Goal: Task Accomplishment & Management: Manage account settings

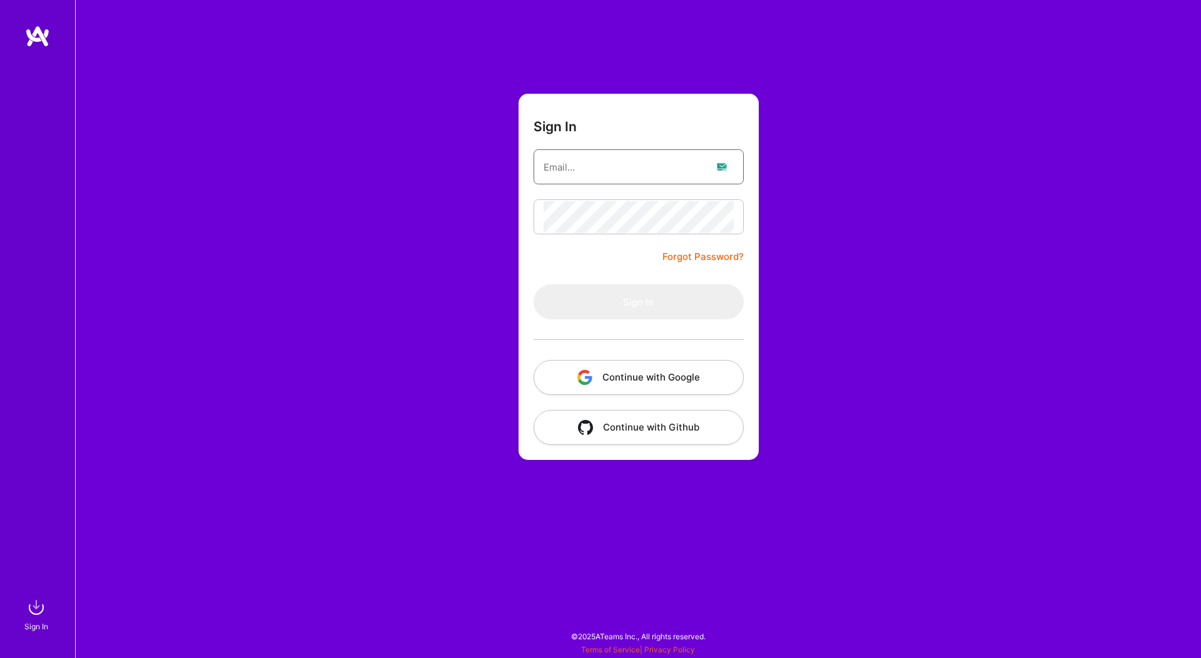
type input "[EMAIL_ADDRESS][DOMAIN_NAME]"
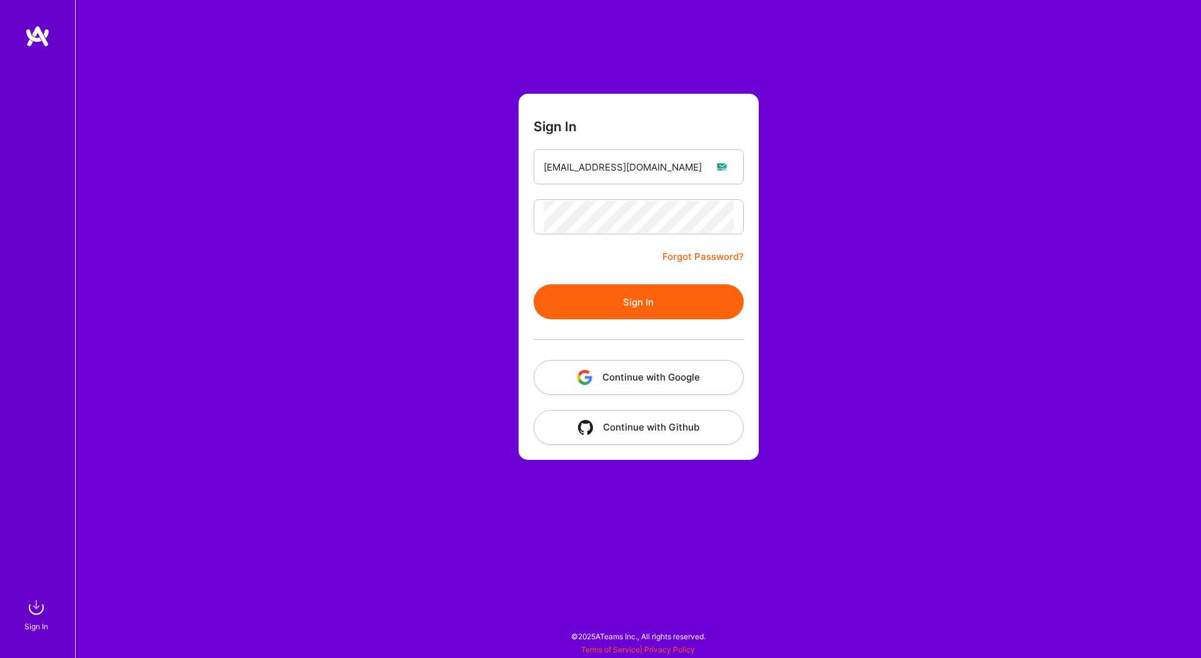
click at [665, 306] on button "Sign In" at bounding box center [638, 302] width 210 height 35
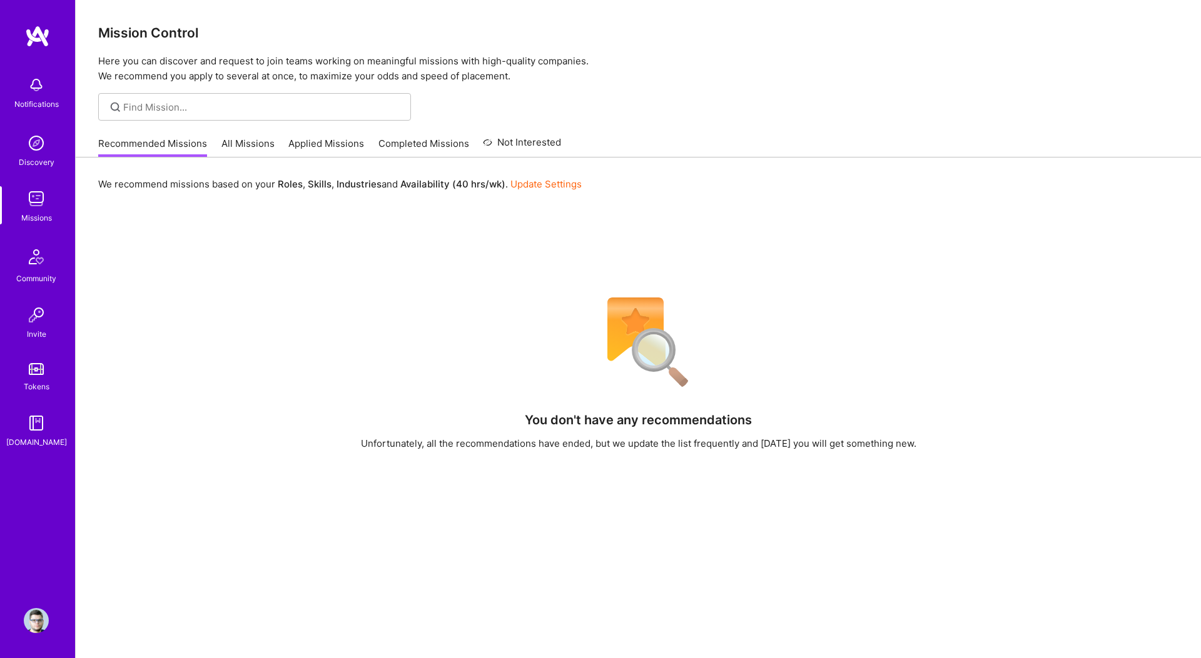
click at [229, 141] on link "All Missions" at bounding box center [247, 147] width 53 height 21
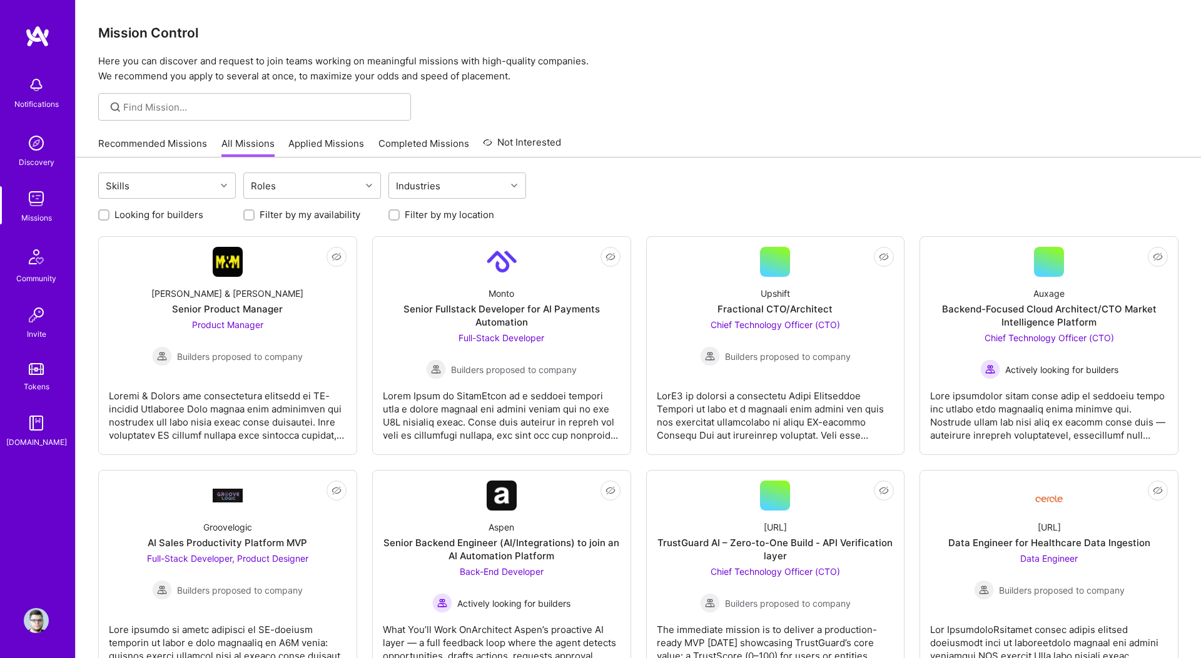
click at [296, 145] on link "Applied Missions" at bounding box center [326, 147] width 76 height 21
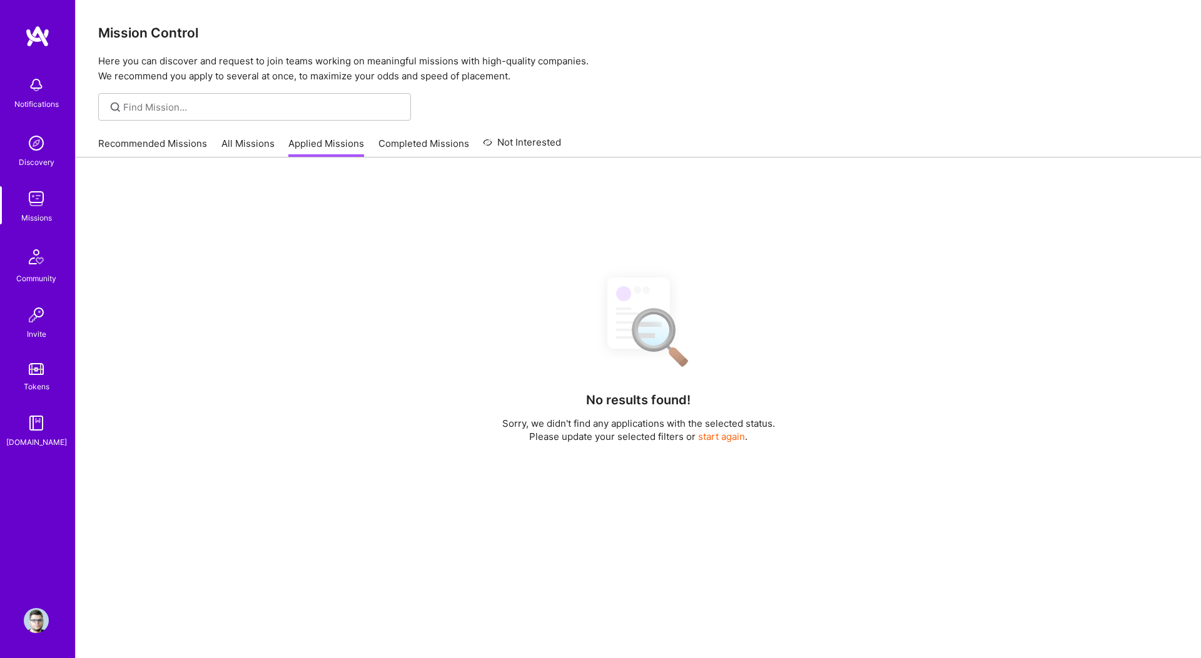
click at [128, 137] on link "Recommended Missions" at bounding box center [152, 147] width 109 height 21
